Goal: Information Seeking & Learning: Learn about a topic

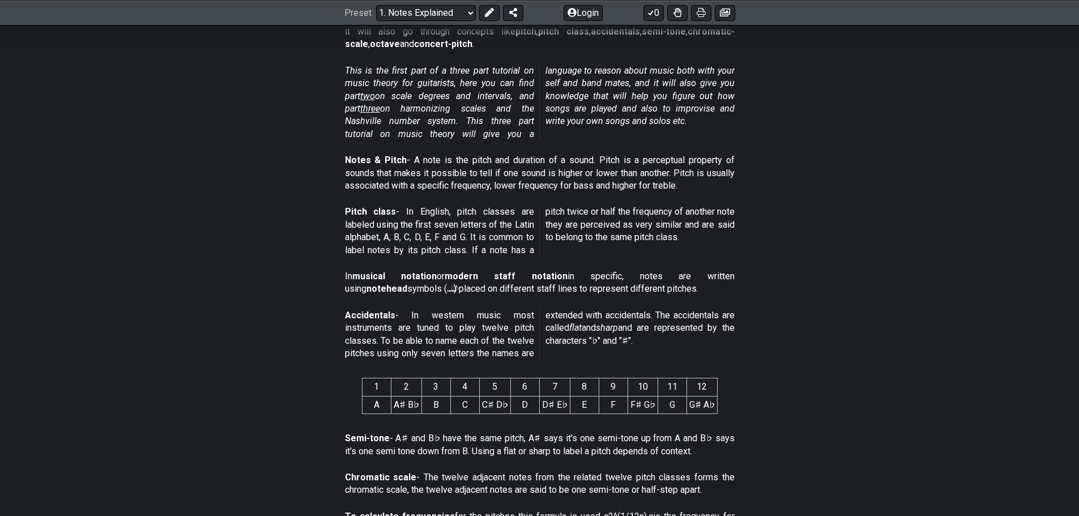
scroll to position [244, 0]
click at [425, 164] on p "Notes & Pitch - A note is the pitch and duration of a sound. Pitch is a percept…" at bounding box center [540, 172] width 390 height 38
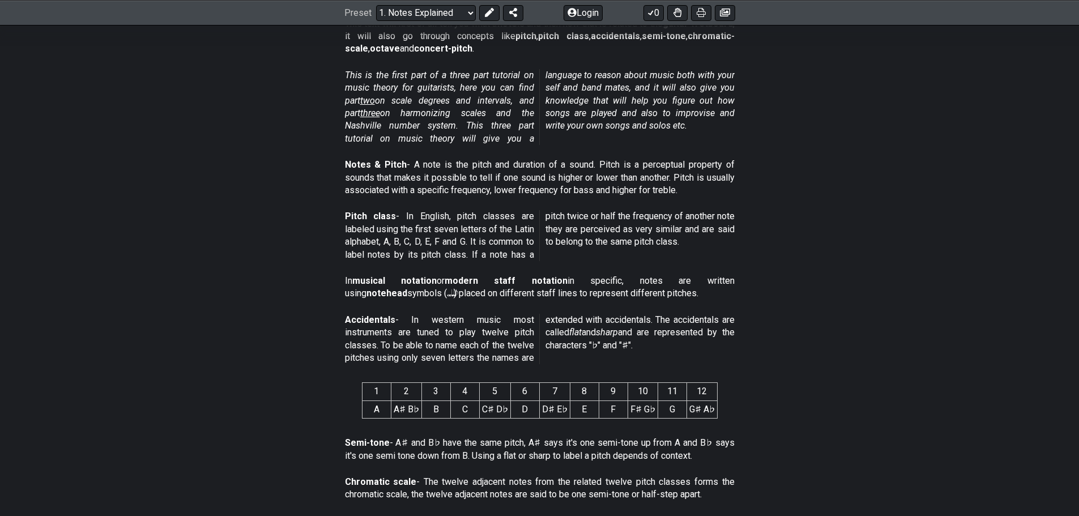
click at [271, 278] on section "In musical notation or modern staff notation in specific, notes are written usi…" at bounding box center [539, 289] width 1079 height 39
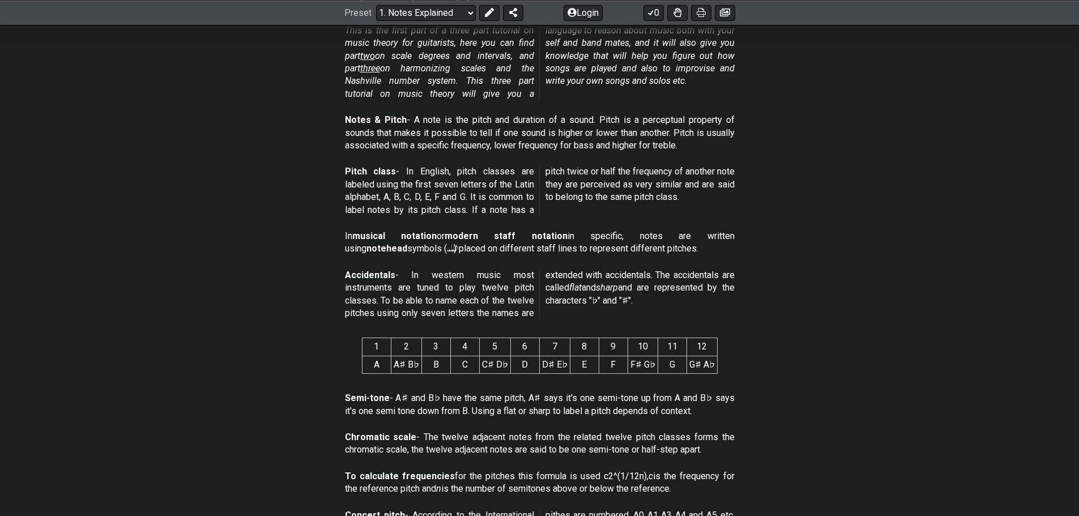
scroll to position [285, 0]
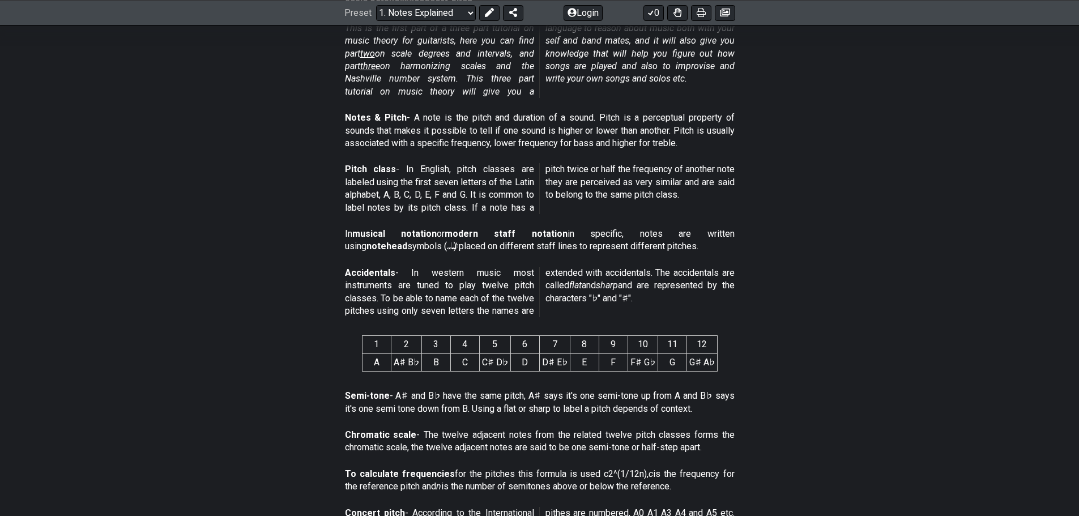
click at [304, 354] on section "1 2 3 4 5 6 7 8 9 10 11 12 A A♯ B♭ B C C♯ D♭ D D♯ E♭ E F F♯ G♭ G G♯ A♭" at bounding box center [539, 355] width 1079 height 59
click at [1024, 263] on section "Accidentals - In western music most instruments are tuned to play twelve pitch …" at bounding box center [539, 292] width 1079 height 65
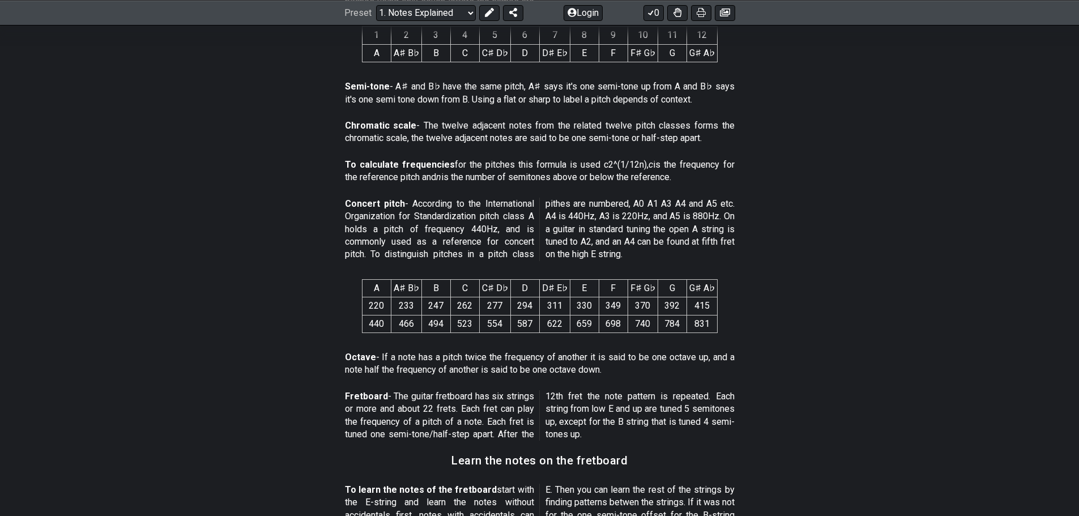
scroll to position [598, 0]
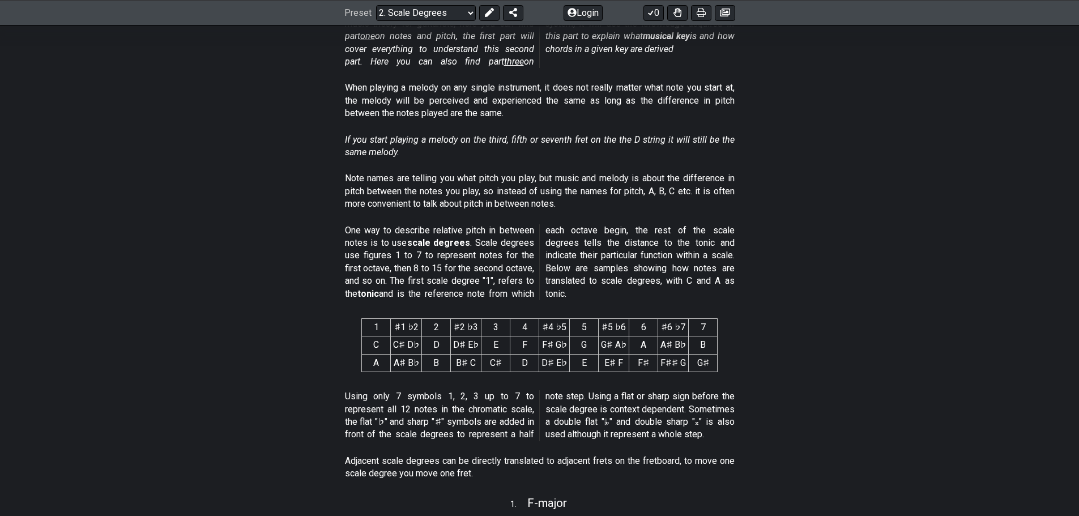
scroll to position [289, 0]
click at [281, 353] on section "1 ♯1 ♭2 2 ♯2 ♭3 3 4 ♯4 ♭5 5 ♯5 ♭6 6 ♯6 ♭7 7 C C♯ D♭ D D♯ E♭ E F F♯ G♭ G G♯ A♭ A…" at bounding box center [539, 348] width 1079 height 76
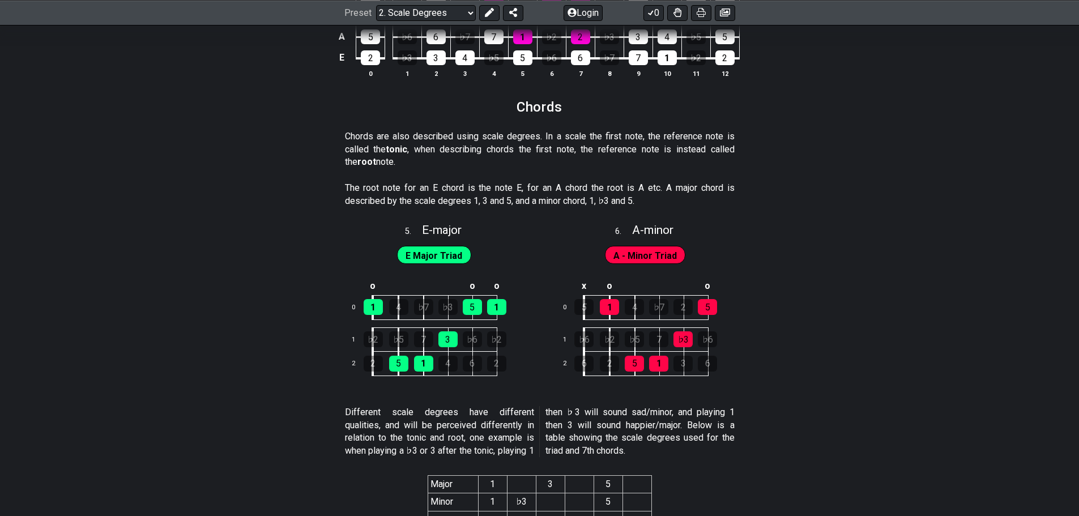
scroll to position [1795, 0]
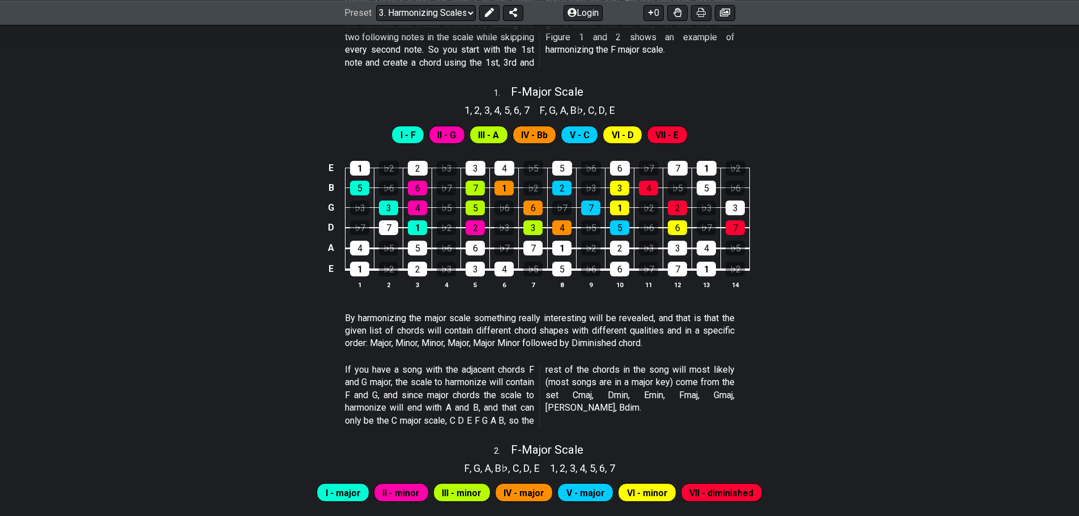
scroll to position [429, 0]
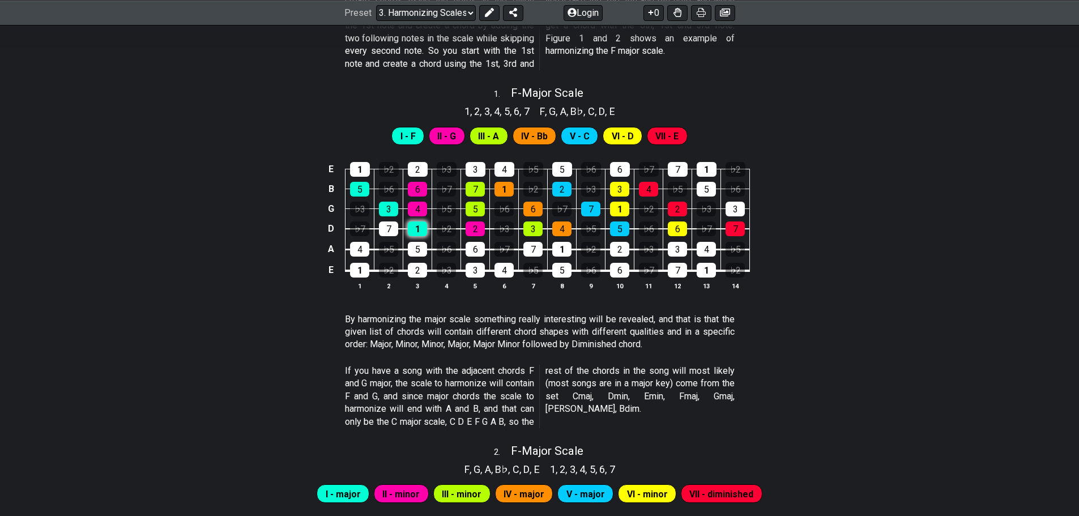
click at [412, 225] on div "1" at bounding box center [417, 228] width 19 height 15
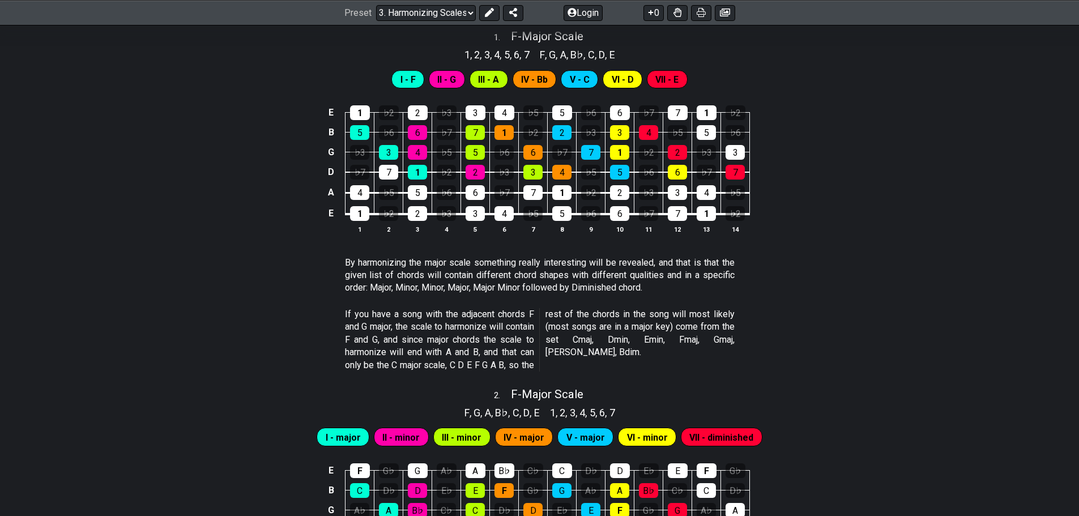
scroll to position [485, 0]
click at [586, 213] on div "♭6" at bounding box center [590, 214] width 19 height 15
drag, startPoint x: 586, startPoint y: 213, endPoint x: 186, endPoint y: 168, distance: 402.3
click at [186, 168] on div "E 1 ♭2 2 ♭3 3 4 ♭5 5 ♭6 6 ♭7 7 1 ♭2 B 5 ♭6 6 ♭7 7 1 ♭2 2 ♭3 3 4 ♭5 5 ♭6 G ♭3 3 …" at bounding box center [539, 170] width 1079 height 159
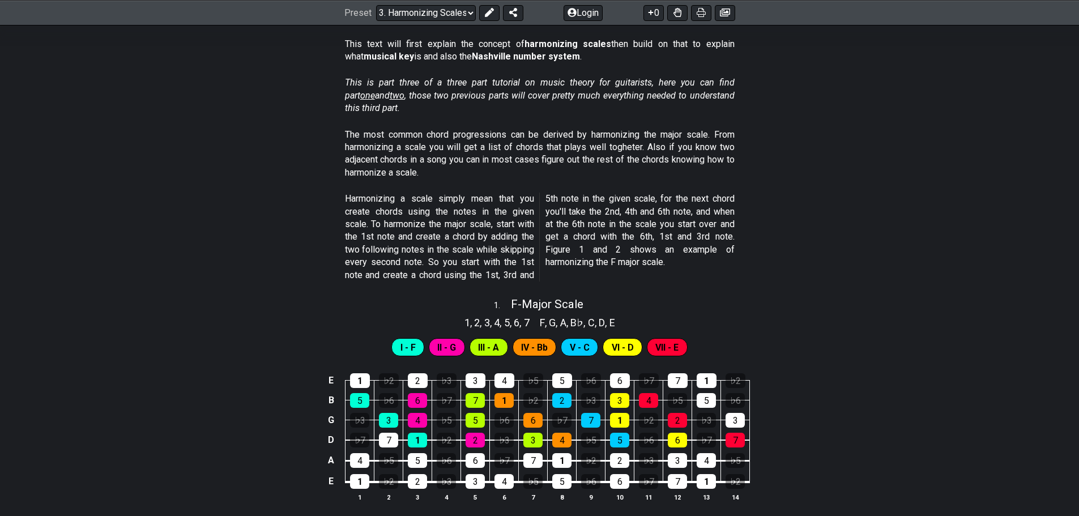
scroll to position [224, 0]
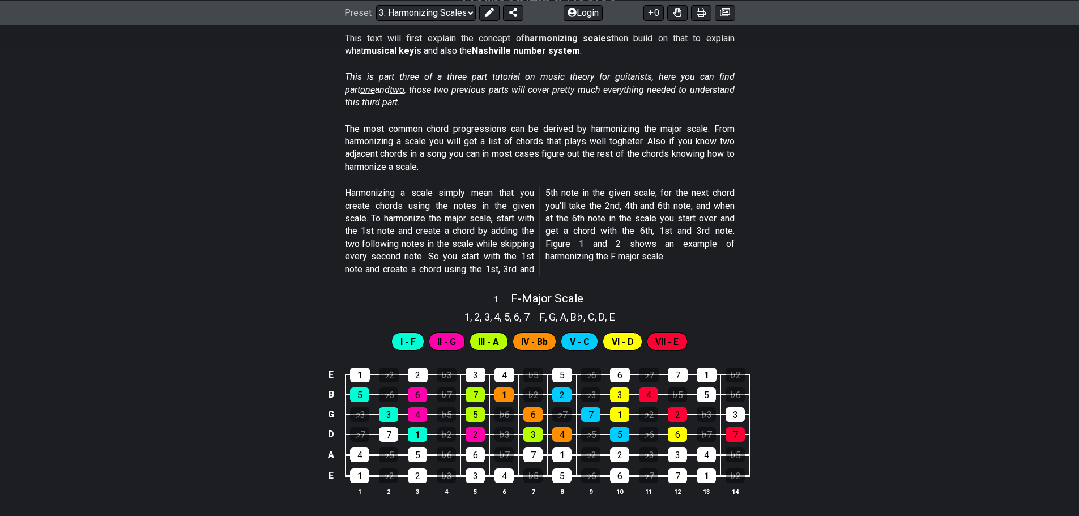
click at [279, 358] on div "E 1 ♭2 2 ♭3 3 4 ♭5 5 ♭6 6 ♭7 7 1 ♭2 B 5 ♭6 6 ♭7 7 1 ♭2 2 ♭3 3 4 ♭5 5 ♭6 G ♭3 3 …" at bounding box center [539, 432] width 1079 height 159
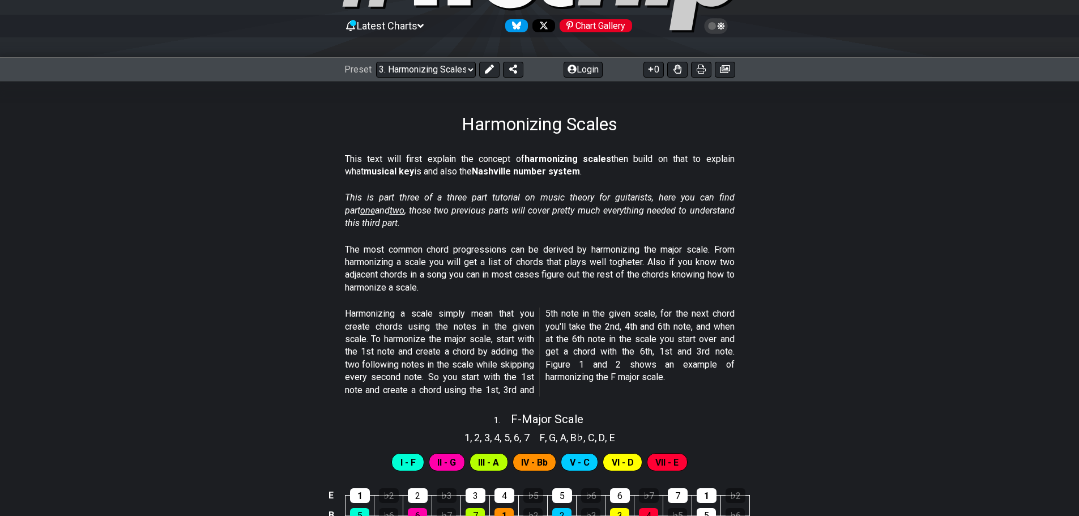
scroll to position [0, 0]
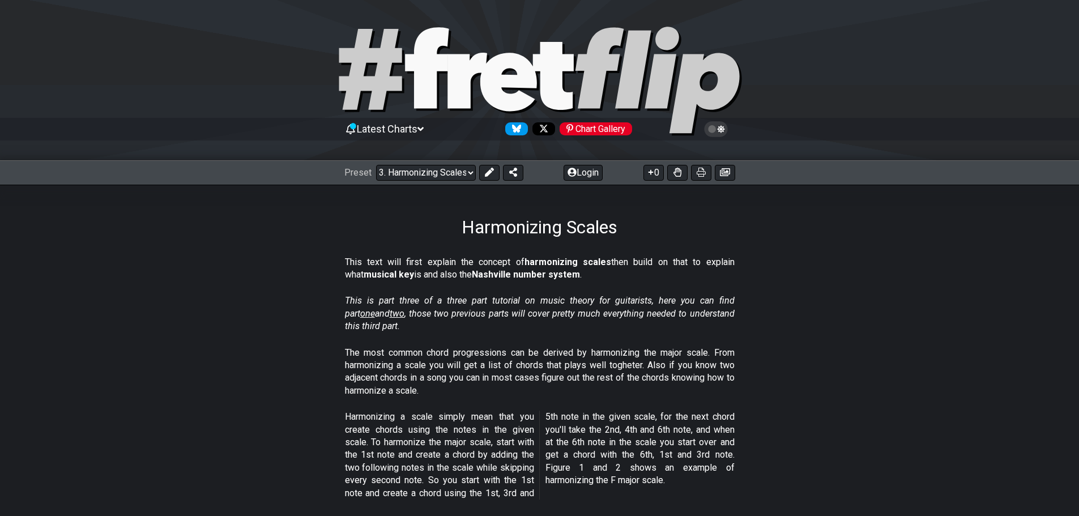
click at [404, 133] on span "Latest Charts" at bounding box center [387, 129] width 61 height 12
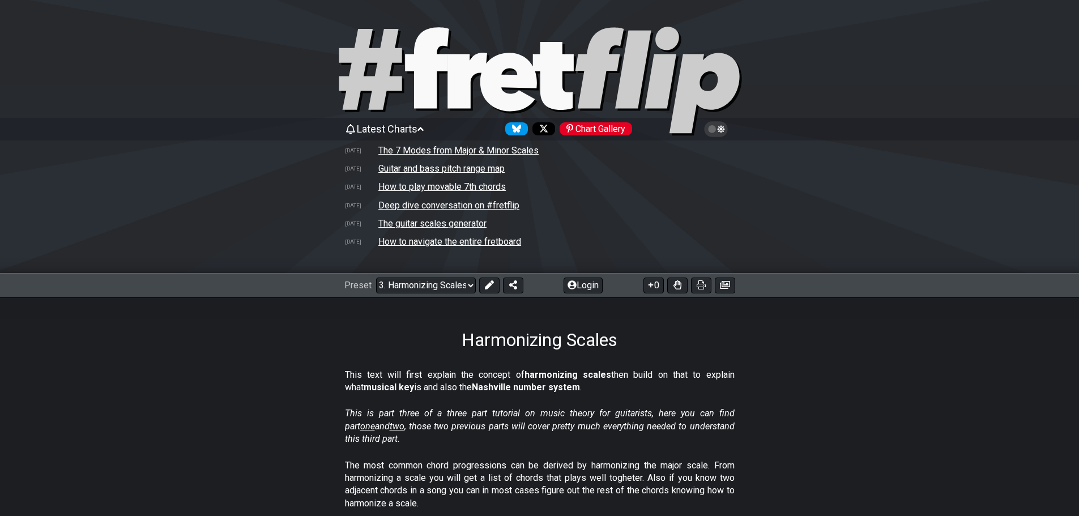
click at [456, 221] on td "The guitar scales generator" at bounding box center [432, 223] width 109 height 12
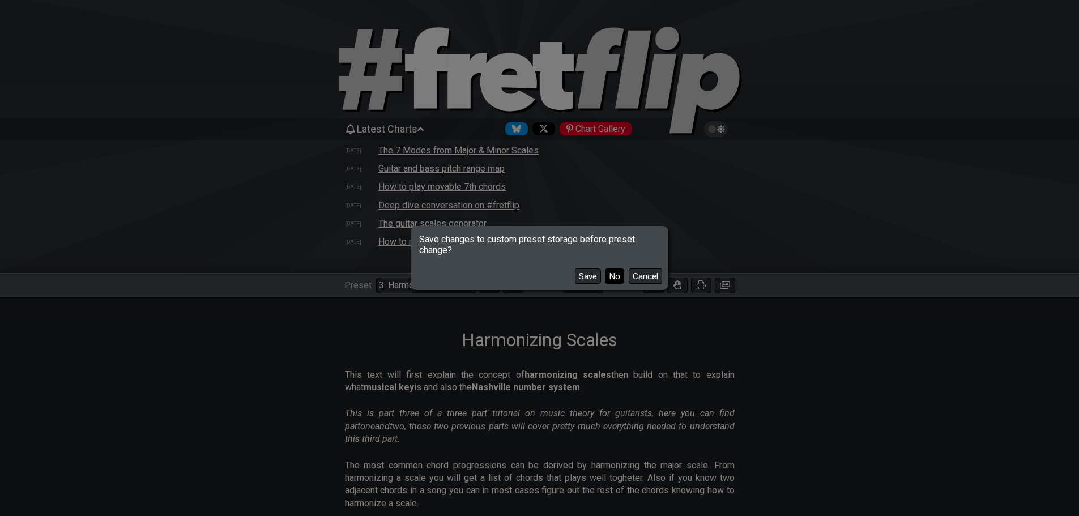
click at [611, 273] on button "No" at bounding box center [614, 275] width 19 height 15
select select "/guitar-scales-generator"
select select "A"
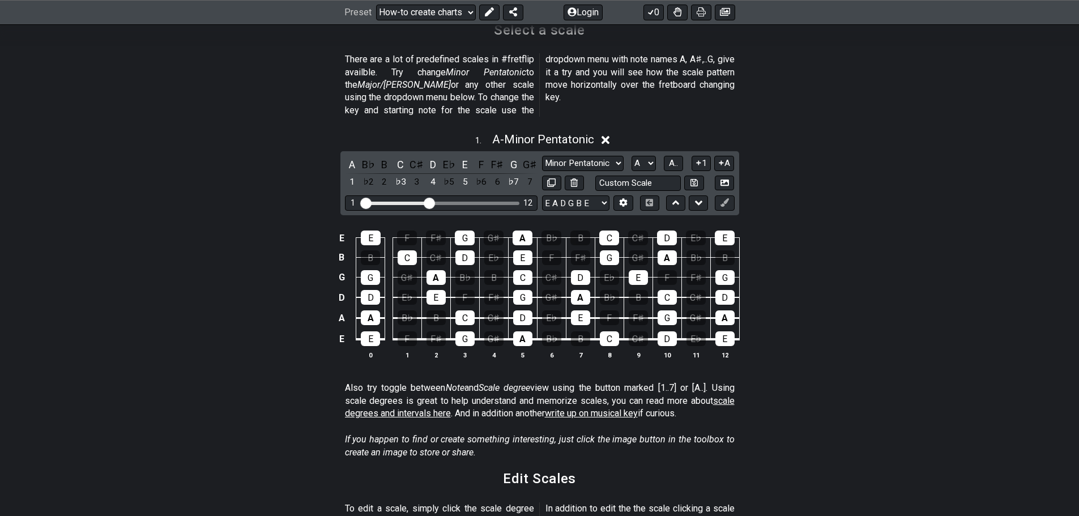
scroll to position [399, 0]
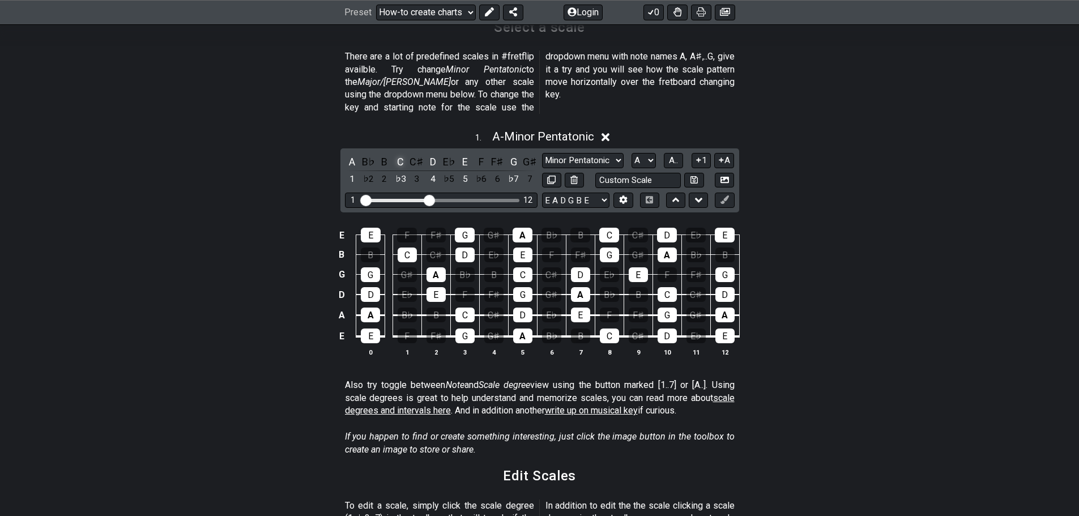
click at [401, 154] on div "C" at bounding box center [400, 161] width 15 height 15
click at [399, 154] on div "B♯" at bounding box center [400, 161] width 15 height 15
click at [592, 193] on select "E A D G B E E A D G B E E A D G B E B E A D F♯ B A D G C E A D A D G B E E♭ A♭ …" at bounding box center [575, 200] width 67 height 15
